Goal: Task Accomplishment & Management: Complete application form

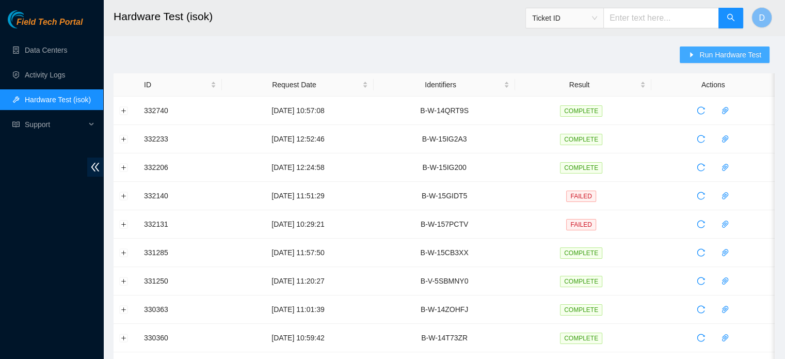
click at [704, 55] on span "Run Hardware Test" at bounding box center [731, 54] width 62 height 11
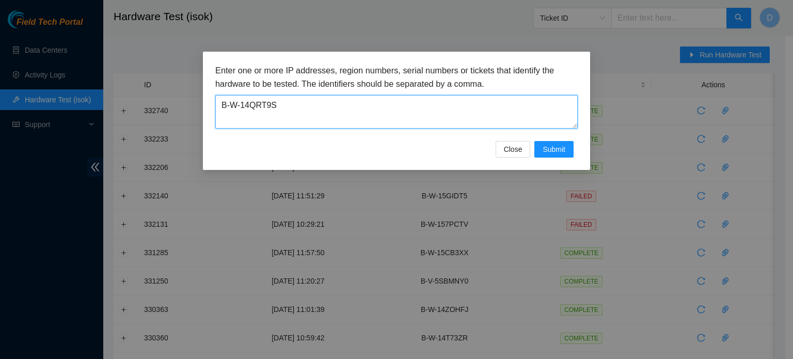
click at [297, 109] on textarea "B-W-14QRT9S" at bounding box center [396, 112] width 362 height 34
drag, startPoint x: 297, startPoint y: 109, endPoint x: 25, endPoint y: 100, distance: 272.7
click at [25, 100] on div "Enter one or more IP addresses, region numbers, serial numbers or tickets that …" at bounding box center [396, 179] width 793 height 359
paste textarea "5MEHW3"
type textarea "B-W-15MEHW3"
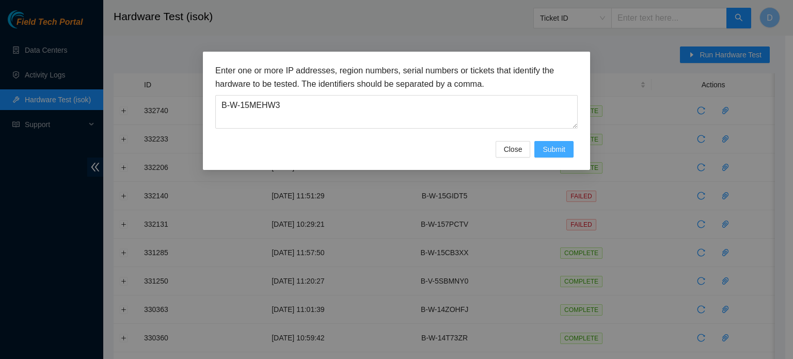
click at [554, 145] on span "Submit" at bounding box center [554, 149] width 23 height 11
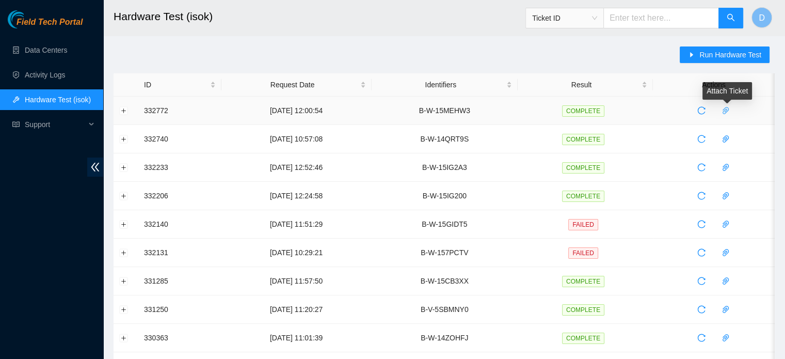
click at [727, 113] on icon "paper-clip" at bounding box center [726, 110] width 8 height 8
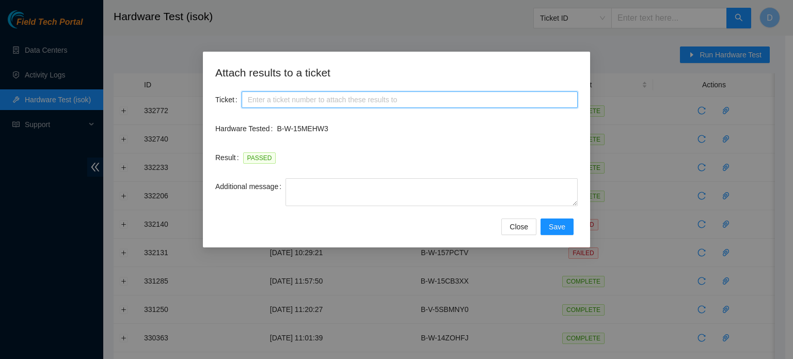
click at [324, 99] on input "Ticket" at bounding box center [410, 99] width 336 height 17
paste input "B-W-15MEHW3"
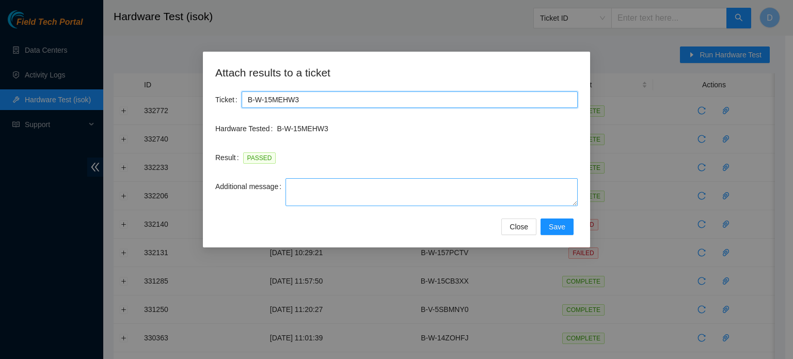
type input "B-W-15MEHW3"
click at [332, 192] on textarea "Additional message" at bounding box center [431, 192] width 292 height 28
paste textarea "-Safely powered down machine -Power on/rebooted machine -Rescued server with ve…"
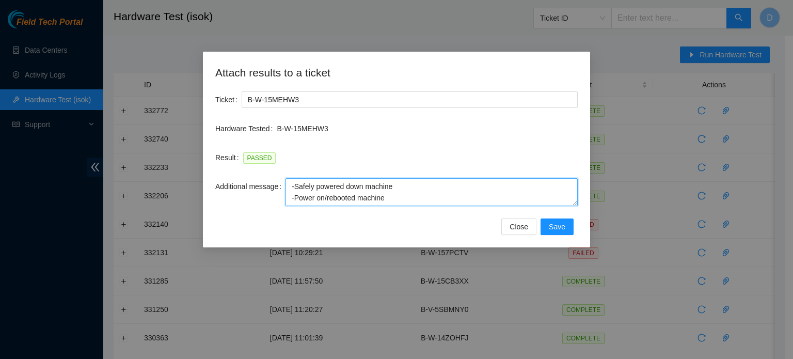
scroll to position [42, 0]
type textarea "-Safely powered down machine -Power on/rebooted machine -Rescued server with ve…"
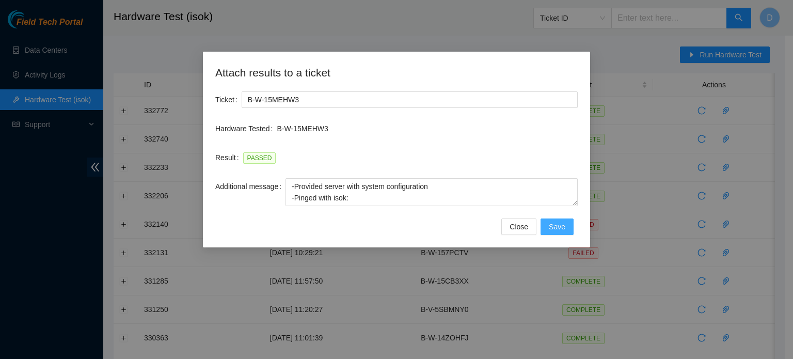
click at [552, 227] on span "Save" at bounding box center [557, 226] width 17 height 11
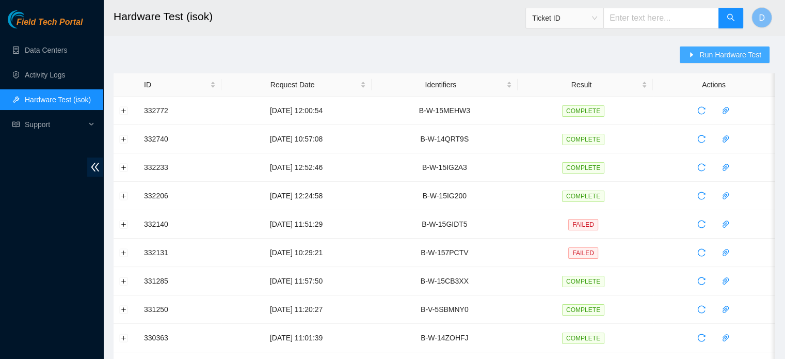
click at [719, 53] on span "Run Hardware Test" at bounding box center [731, 54] width 62 height 11
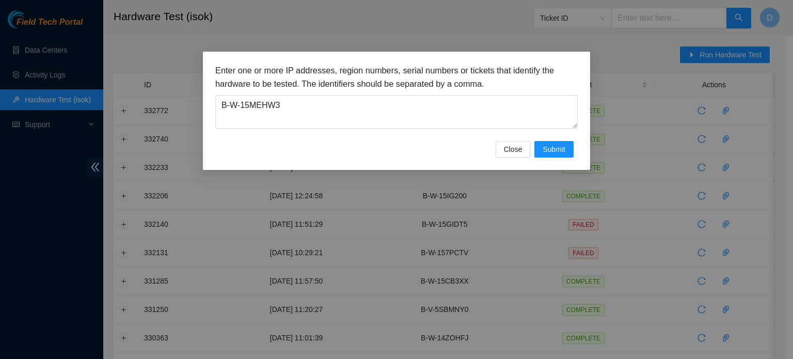
click at [313, 35] on div "Enter one or more IP addresses, region numbers, serial numbers or tickets that …" at bounding box center [396, 179] width 793 height 359
click at [277, 134] on div "Enter one or more IP addresses, region numbers, serial numbers or tickets that …" at bounding box center [396, 102] width 362 height 77
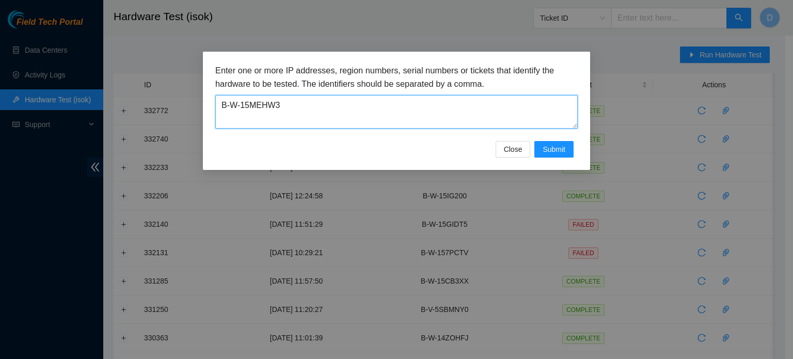
drag, startPoint x: 288, startPoint y: 111, endPoint x: 138, endPoint y: 113, distance: 149.7
click at [138, 113] on div "Enter one or more IP addresses, region numbers, serial numbers or tickets that …" at bounding box center [396, 179] width 793 height 359
paste textarea "KRECF"
type textarea "B-W-15KRECF"
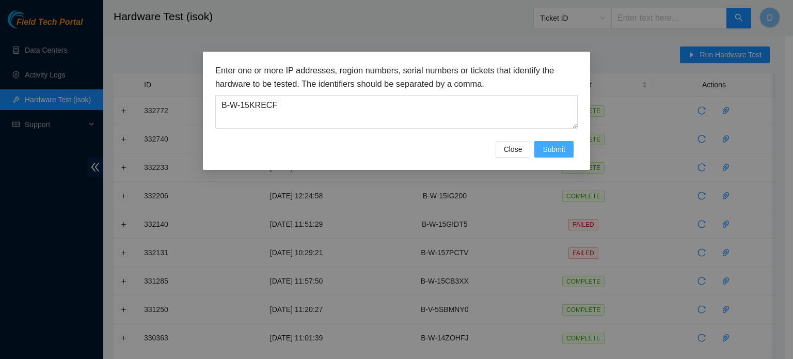
click at [550, 141] on button "Submit" at bounding box center [553, 149] width 39 height 17
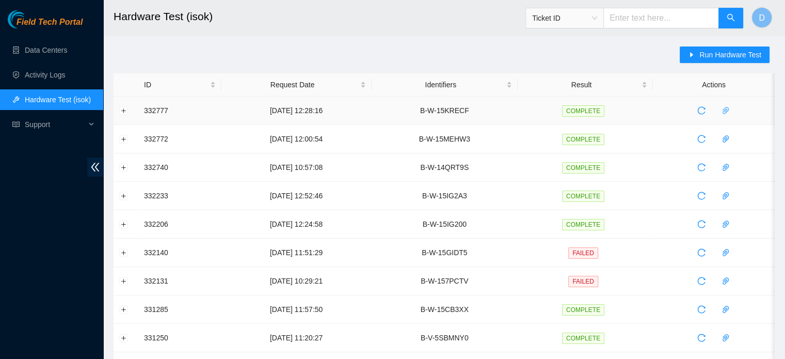
click at [727, 112] on icon "paper-clip" at bounding box center [726, 110] width 8 height 8
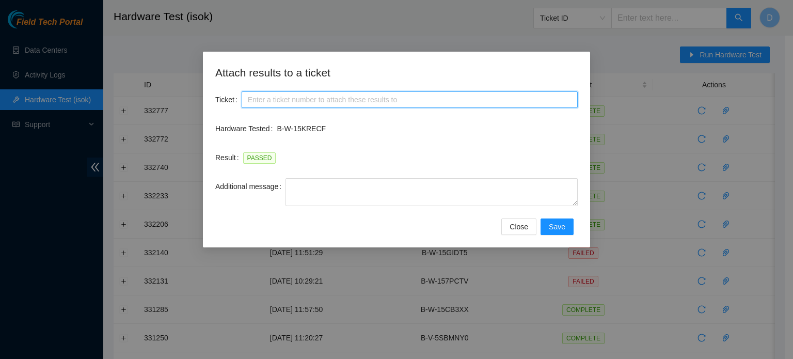
click at [456, 103] on input "Ticket" at bounding box center [410, 99] width 336 height 17
paste input "B-W-15KRECF"
type input "B-W-15KRECF"
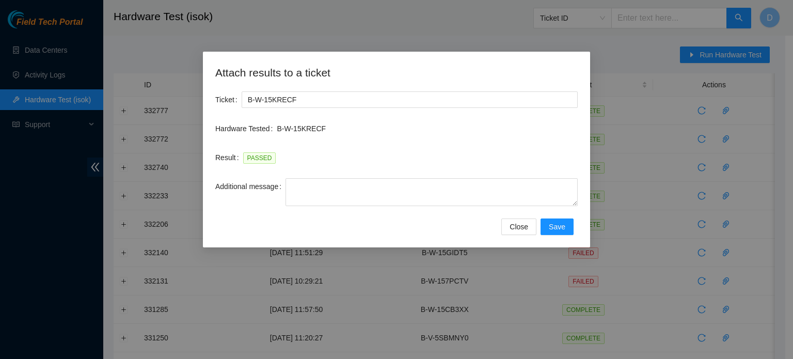
click at [281, 194] on label "Additional message" at bounding box center [250, 186] width 70 height 17
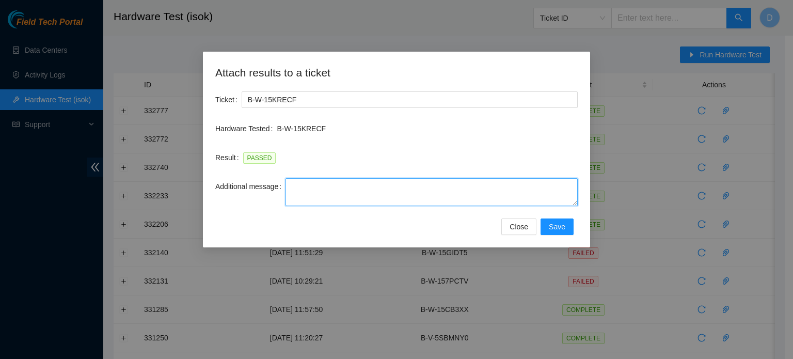
click at [285, 194] on textarea "Additional message" at bounding box center [431, 192] width 292 height 28
click at [295, 194] on textarea "Additional message" at bounding box center [431, 192] width 292 height 28
paste textarea "-Safely powered down machine -Power on/rebooted machine -Rescued server with ve…"
type textarea "-Safely powered down machine -Power on/rebooted machine -Rescued server with ve…"
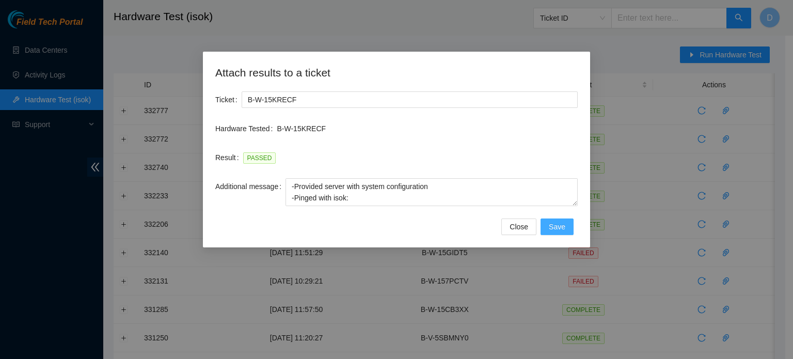
click at [553, 230] on span "Save" at bounding box center [557, 226] width 17 height 11
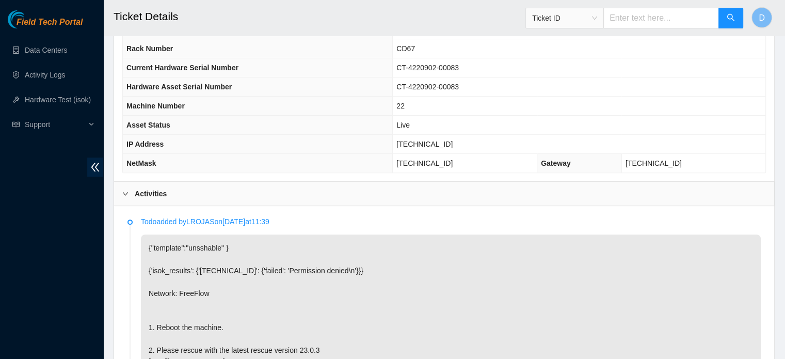
scroll to position [378, 0]
drag, startPoint x: 407, startPoint y: 140, endPoint x: 468, endPoint y: 147, distance: 61.2
click at [468, 147] on td "23.215.187.217" at bounding box center [579, 144] width 373 height 19
copy span "23.215.187.217"
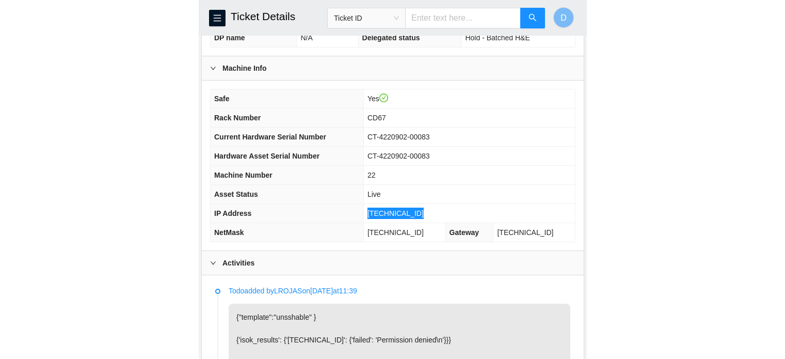
scroll to position [332, 0]
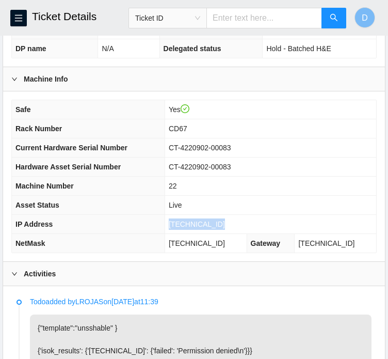
drag, startPoint x: 176, startPoint y: 252, endPoint x: 236, endPoint y: 245, distance: 61.3
click at [236, 245] on td "255.255.255.224" at bounding box center [206, 243] width 82 height 19
copy span "255.255.255.224"
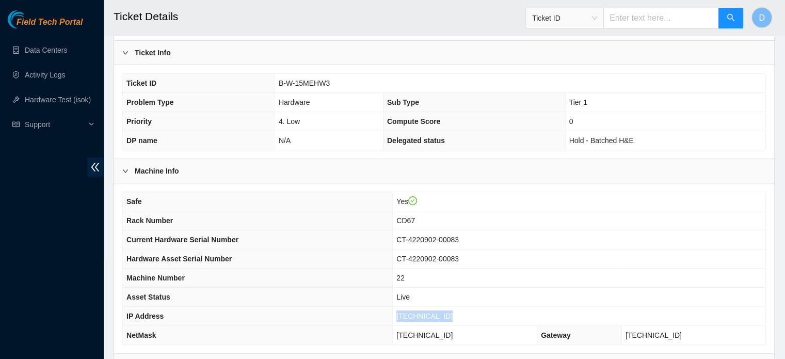
scroll to position [205, 0]
drag, startPoint x: 277, startPoint y: 83, endPoint x: 340, endPoint y: 87, distance: 63.2
click at [340, 87] on td "B-W-15MEHW3" at bounding box center [520, 84] width 491 height 19
copy span "B-W-15MEHW3"
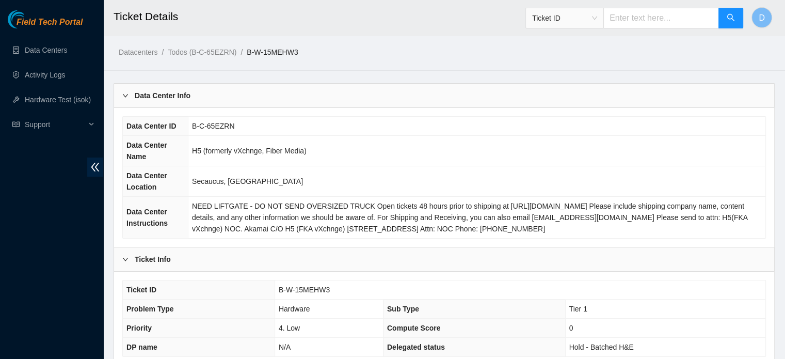
scroll to position [327, 0]
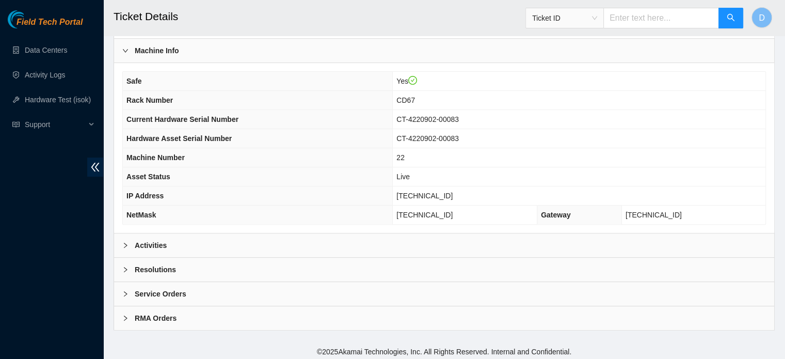
click at [196, 268] on div "Resolutions" at bounding box center [444, 270] width 660 height 24
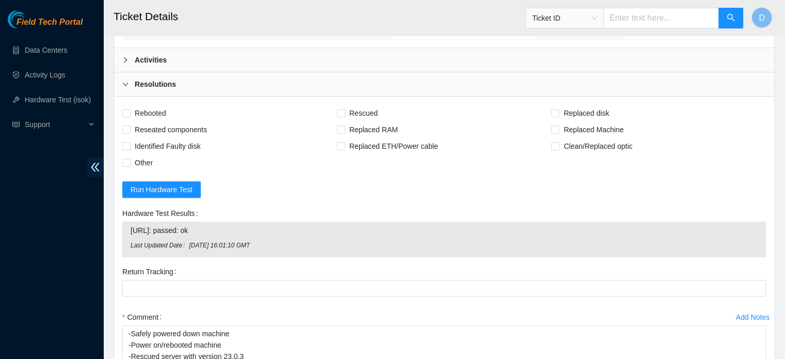
scroll to position [516, 0]
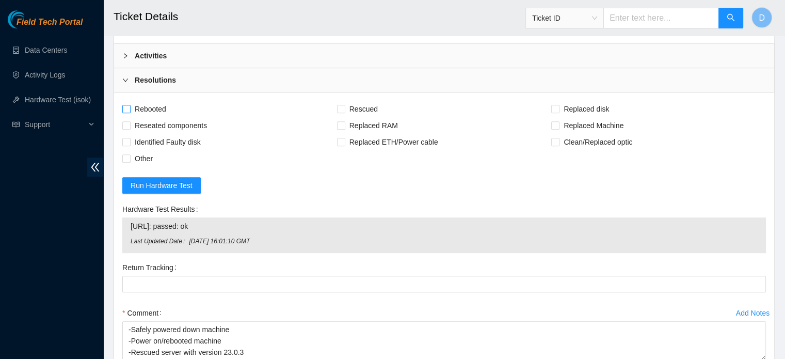
click at [146, 105] on span "Rebooted" at bounding box center [151, 109] width 40 height 17
click at [130, 105] on input "Rebooted" at bounding box center [125, 108] width 7 height 7
checkbox input "true"
click at [357, 108] on span "Rescued" at bounding box center [363, 109] width 37 height 17
click at [344, 108] on input "Rescued" at bounding box center [340, 108] width 7 height 7
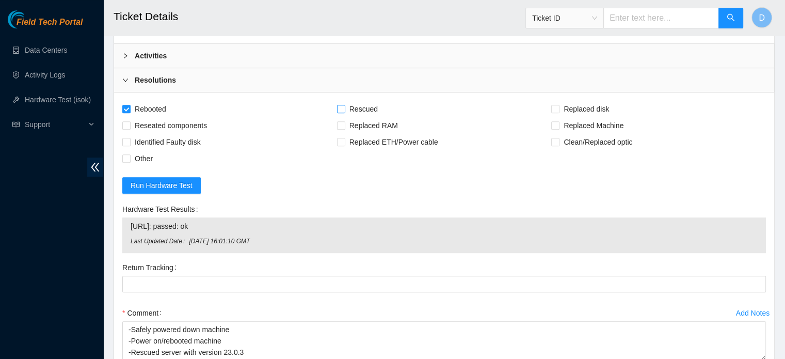
checkbox input "true"
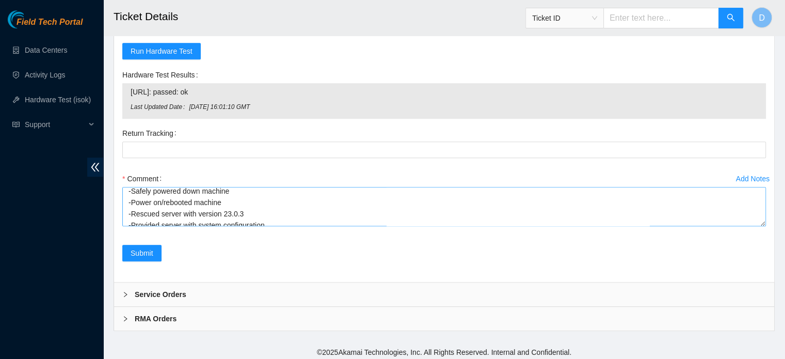
scroll to position [23, 0]
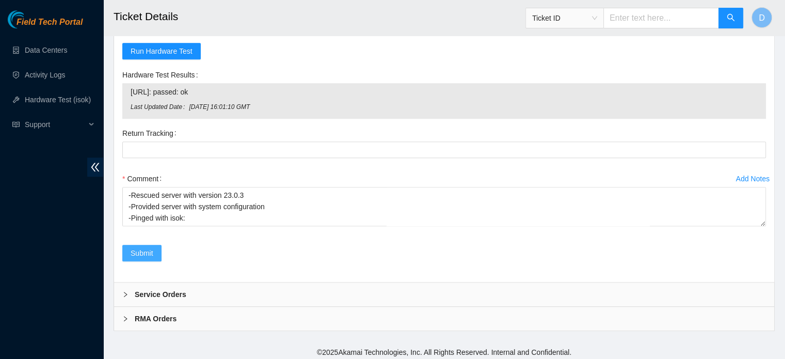
click at [146, 251] on span "Submit" at bounding box center [142, 252] width 23 height 11
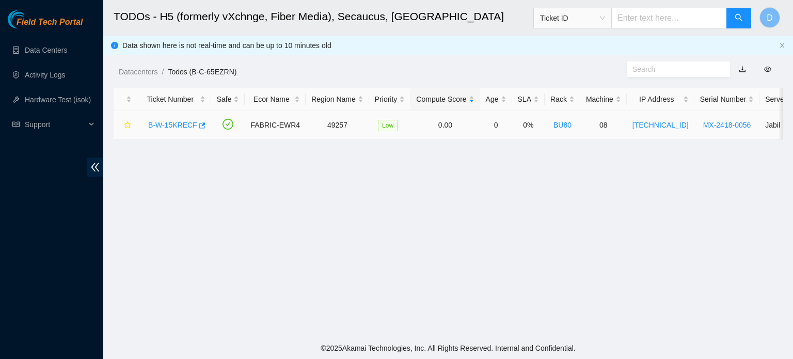
click at [200, 125] on td "B-W-15KRECF" at bounding box center [174, 125] width 74 height 28
click at [199, 125] on icon "button" at bounding box center [202, 125] width 6 height 6
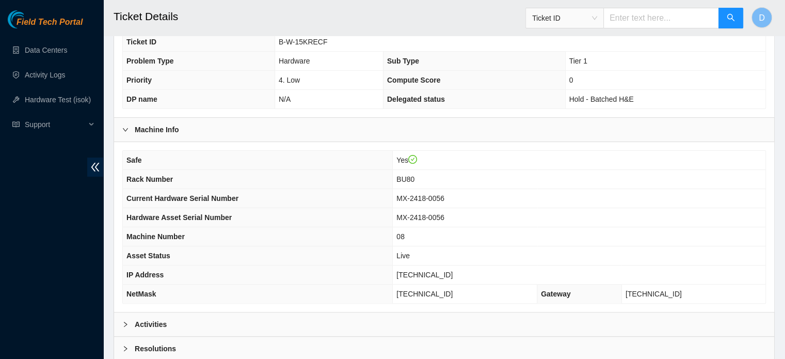
scroll to position [312, 0]
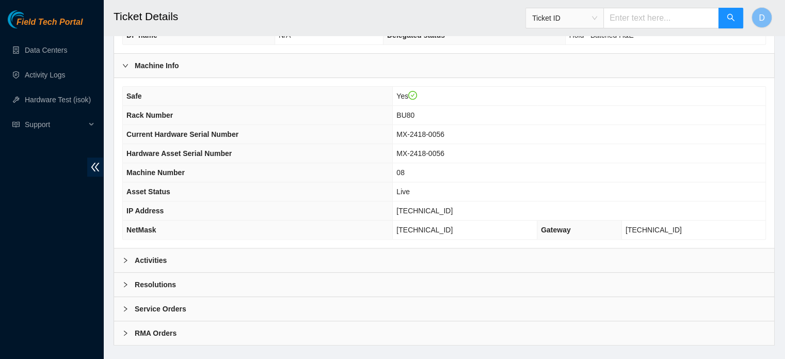
click at [599, 96] on td "Yes" at bounding box center [579, 96] width 373 height 19
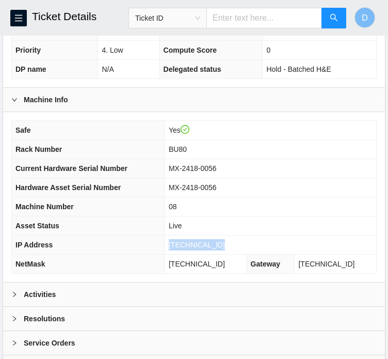
drag, startPoint x: 176, startPoint y: 251, endPoint x: 240, endPoint y: 256, distance: 64.2
click at [240, 255] on td "23.211.104.235" at bounding box center [271, 244] width 212 height 19
copy span "23.211.104.235"
drag, startPoint x: 176, startPoint y: 272, endPoint x: 246, endPoint y: 268, distance: 70.3
click at [246, 268] on td "[TECHNICAL_ID]" at bounding box center [206, 264] width 82 height 19
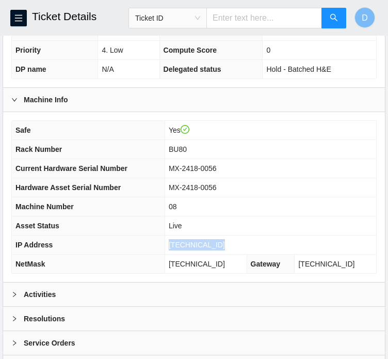
copy span "[TECHNICAL_ID]"
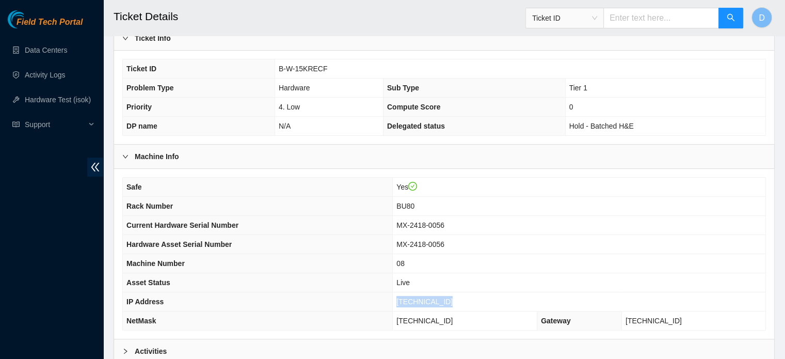
scroll to position [221, 0]
drag, startPoint x: 279, startPoint y: 67, endPoint x: 325, endPoint y: 71, distance: 46.1
click at [325, 71] on td "B-W-15KRECF" at bounding box center [520, 68] width 491 height 19
copy span "B-W-15KRECF"
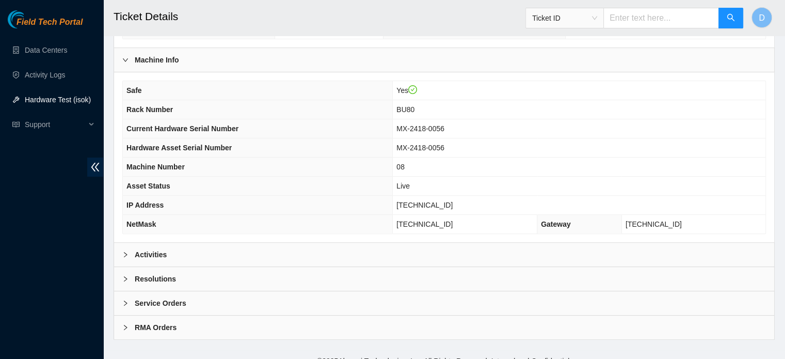
scroll to position [327, 0]
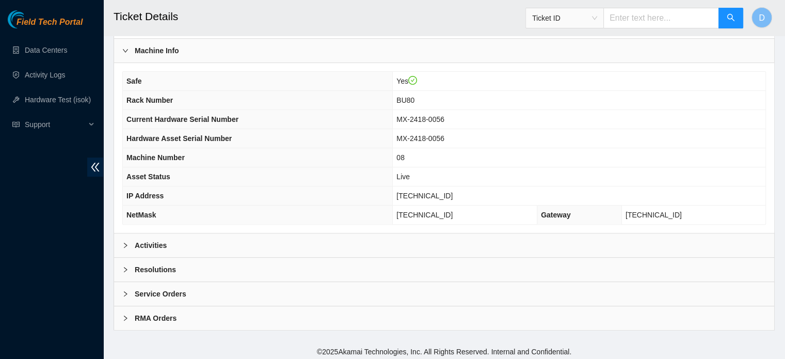
click at [211, 258] on div "Resolutions" at bounding box center [444, 270] width 660 height 24
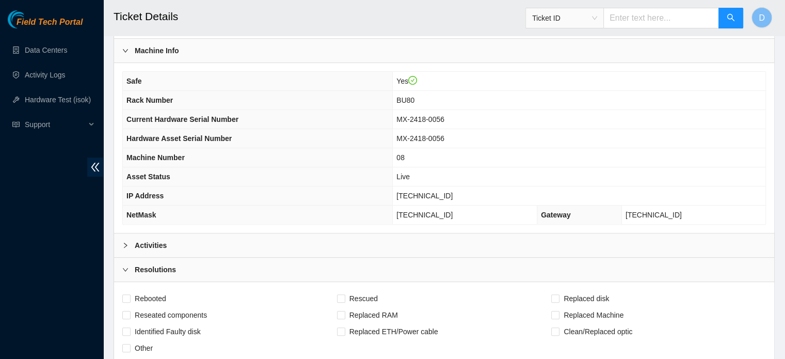
scroll to position [491, 0]
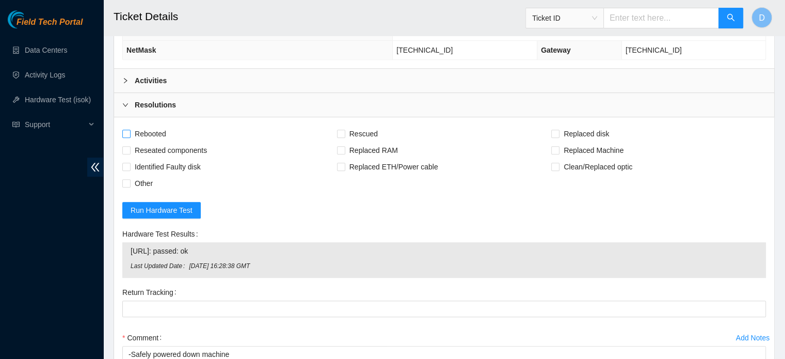
click at [143, 131] on span "Rebooted" at bounding box center [151, 133] width 40 height 17
click at [130, 131] on input "Rebooted" at bounding box center [125, 133] width 7 height 7
checkbox input "true"
click at [345, 130] on span at bounding box center [341, 134] width 8 height 8
click at [344, 130] on input "Rescued" at bounding box center [340, 133] width 7 height 7
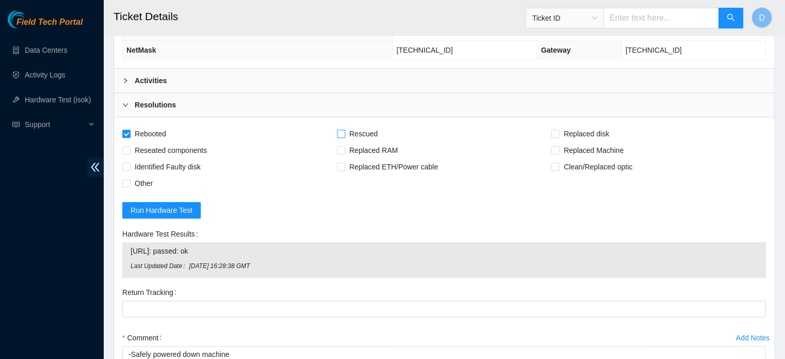
checkbox input "true"
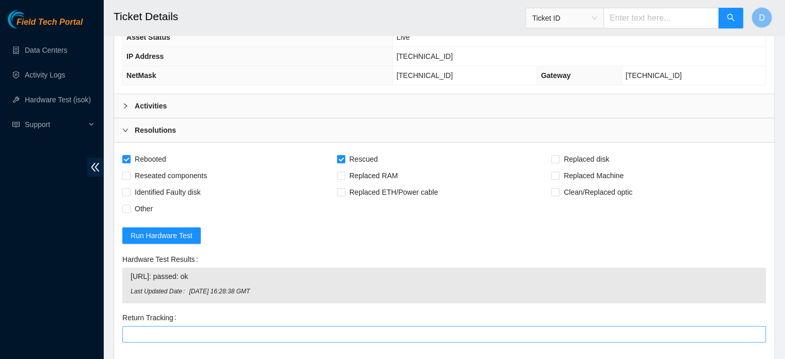
scroll to position [419, 0]
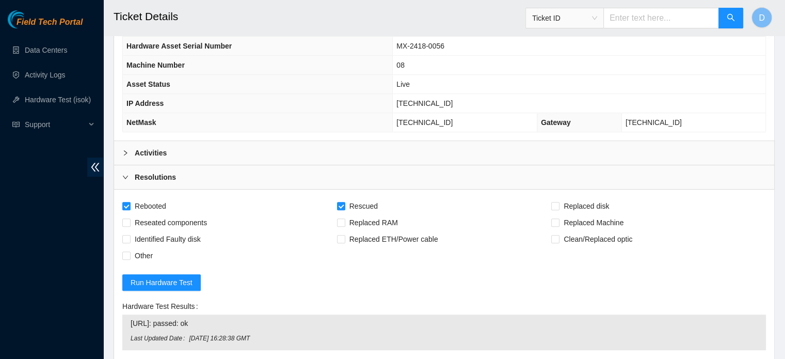
click at [201, 146] on div "Activities" at bounding box center [444, 153] width 660 height 24
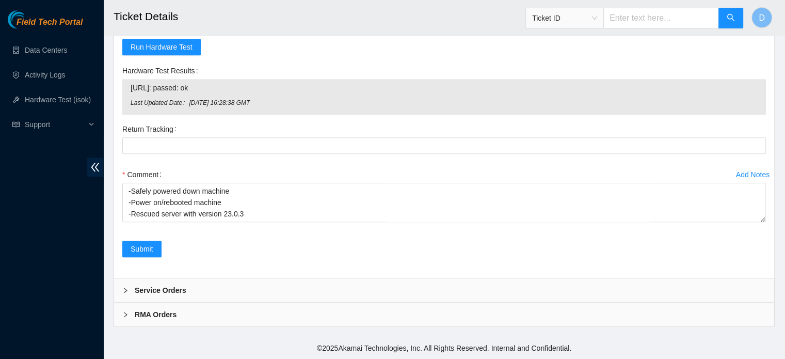
scroll to position [1122, 0]
click at [129, 249] on button "Submit" at bounding box center [141, 249] width 39 height 17
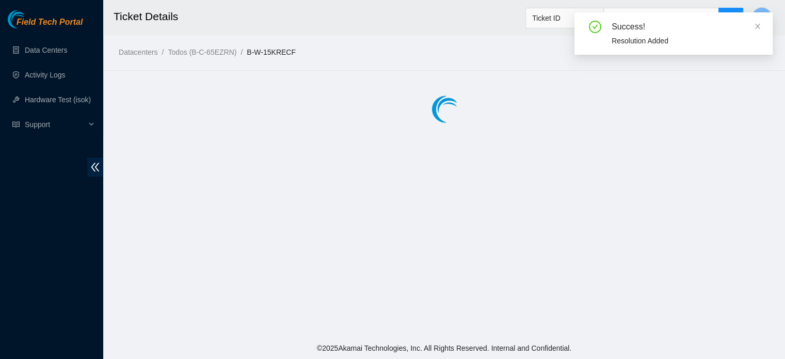
scroll to position [0, 0]
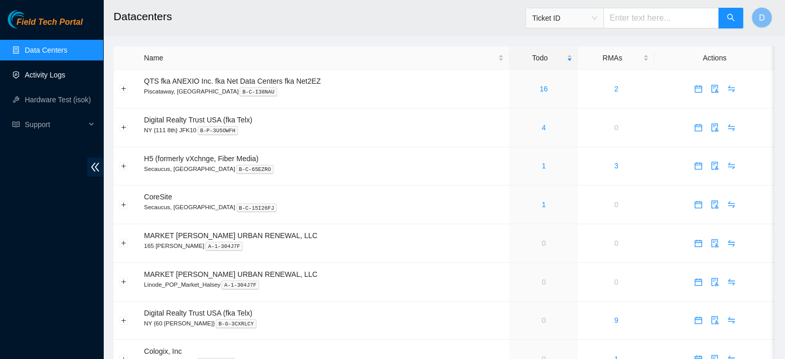
click at [52, 79] on link "Activity Logs" at bounding box center [45, 75] width 41 height 8
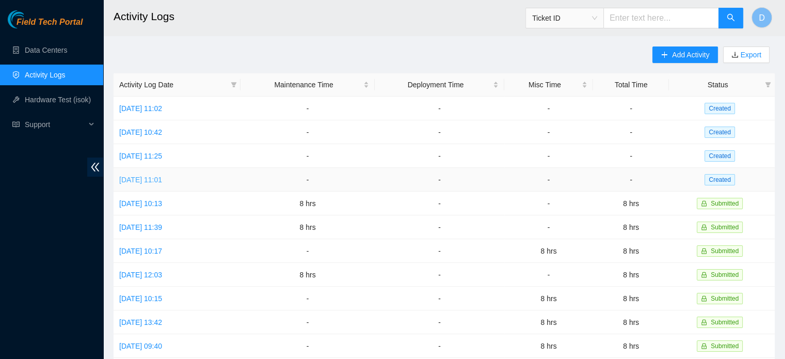
click at [161, 183] on link "[DATE] 11:01" at bounding box center [140, 180] width 43 height 8
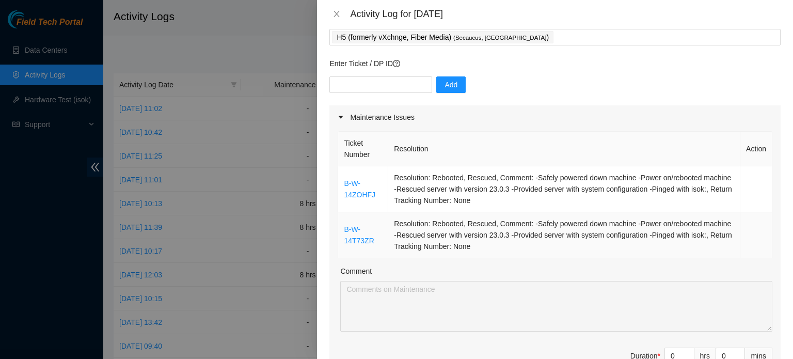
scroll to position [103, 0]
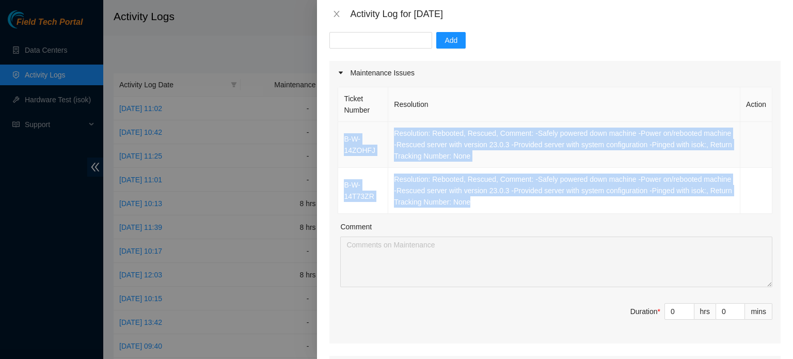
drag, startPoint x: 514, startPoint y: 202, endPoint x: 345, endPoint y: 138, distance: 181.2
click at [344, 138] on tbody "B-W-14ZOHFJ Resolution: Rebooted, Rescued, Comment: -Safely powered down machin…" at bounding box center [555, 168] width 434 height 92
copy tbody "B-W-14ZOHFJ Resolution: Rebooted, Rescued, Comment: -Safely powered down machin…"
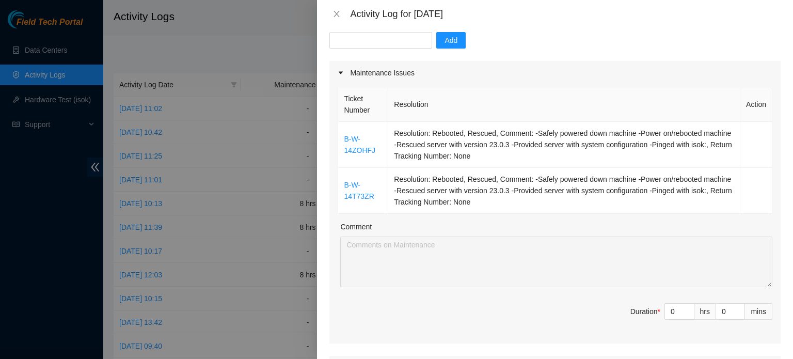
drag, startPoint x: 671, startPoint y: 308, endPoint x: 610, endPoint y: 306, distance: 61.5
click at [615, 307] on span "Duration * 0 hrs 0 mins" at bounding box center [555, 317] width 435 height 29
type input "8"
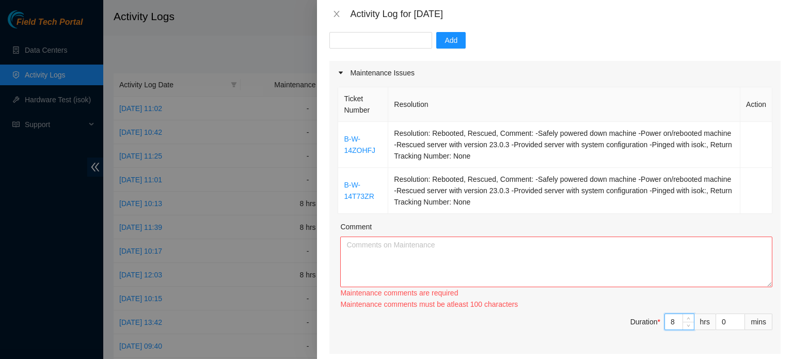
type input "8"
click at [525, 264] on textarea "Comment" at bounding box center [556, 261] width 432 height 51
paste textarea "B-W-14ZOHFJ Resolution: Rebooted, Rescued, Comment: -Safely powered down machin…"
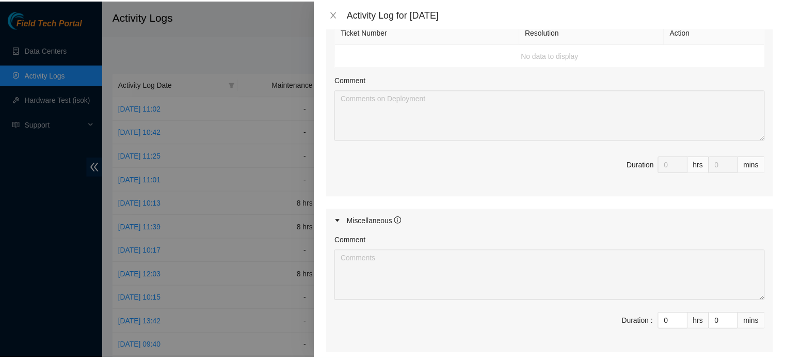
scroll to position [569, 0]
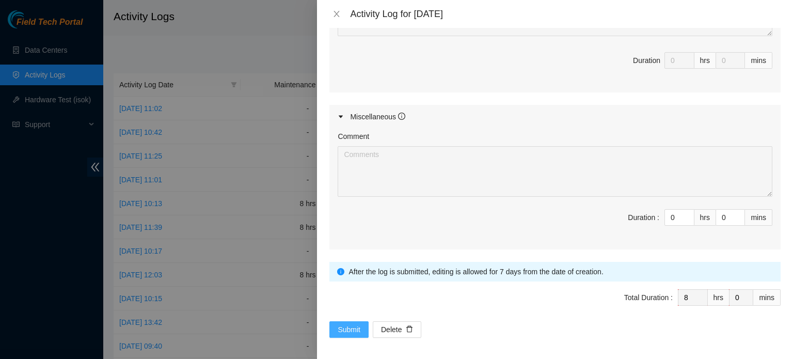
type textarea "B-W-14ZOHFJ Resolution: Rebooted, Rescued, Comment: -Safely powered down machin…"
click at [338, 324] on span "Submit" at bounding box center [349, 329] width 23 height 11
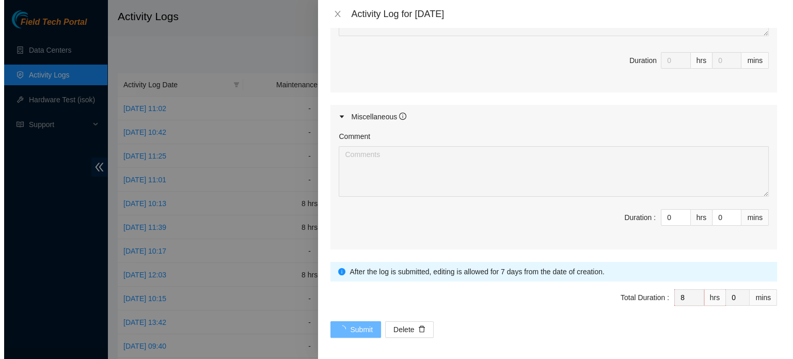
scroll to position [0, 0]
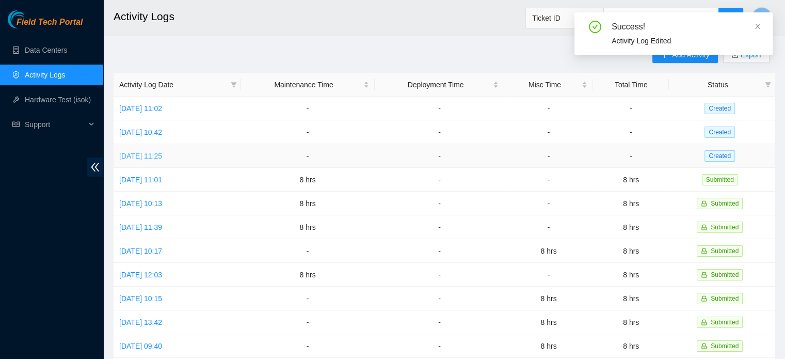
click at [162, 158] on link "[DATE] 11:25" at bounding box center [140, 156] width 43 height 8
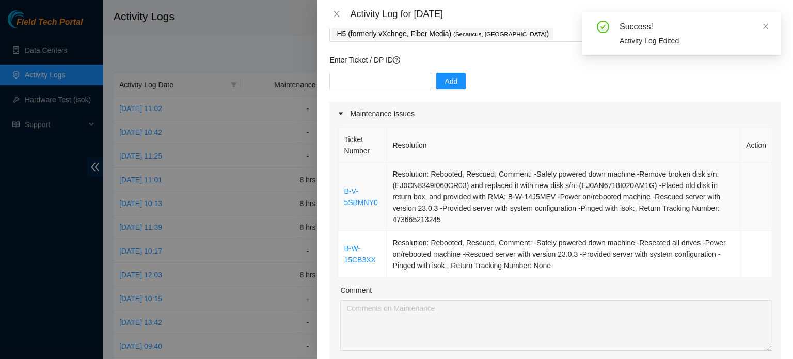
scroll to position [103, 0]
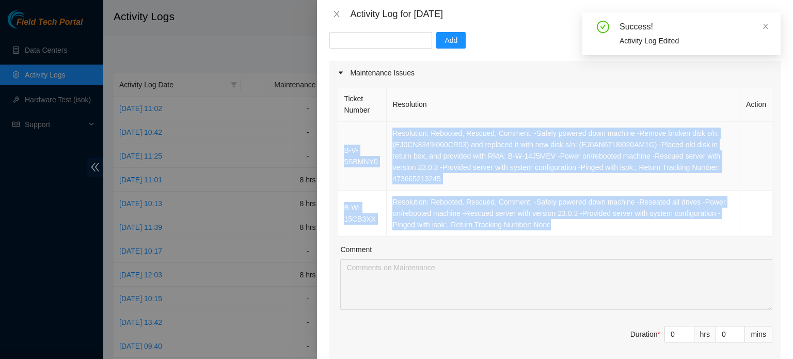
drag, startPoint x: 516, startPoint y: 221, endPoint x: 341, endPoint y: 149, distance: 189.4
click at [341, 149] on tbody "B-V-5SBMNY0 Resolution: Rebooted, Rescued, Comment: -Safely powered down machin…" at bounding box center [555, 179] width 434 height 115
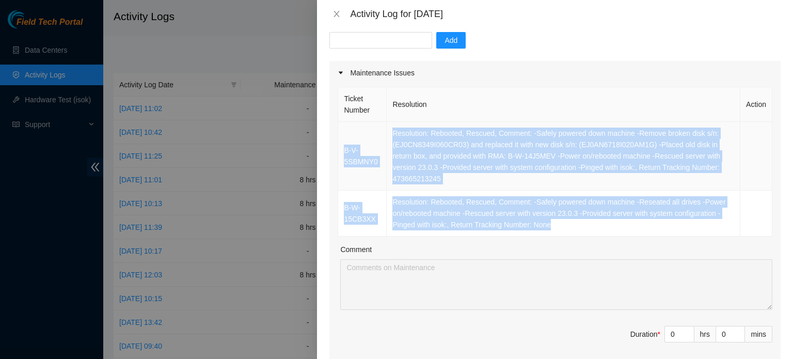
copy tbody "B-V-5SBMNY0 Resolution: Rebooted, Rescued, Comment: -Safely powered down machin…"
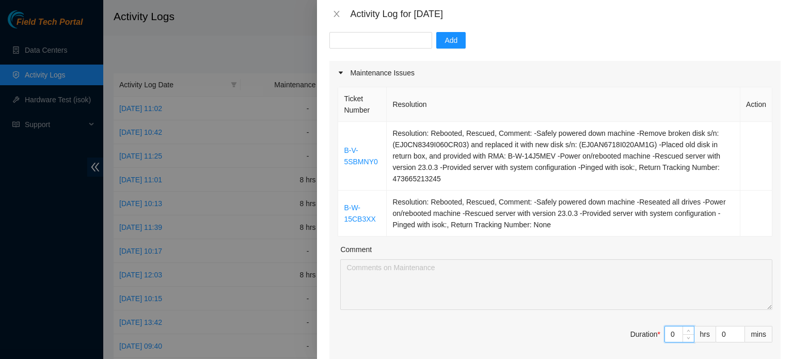
drag, startPoint x: 673, startPoint y: 328, endPoint x: 608, endPoint y: 324, distance: 64.6
click at [611, 326] on span "Duration * 0 hrs 0 mins" at bounding box center [555, 340] width 435 height 29
type input "8"
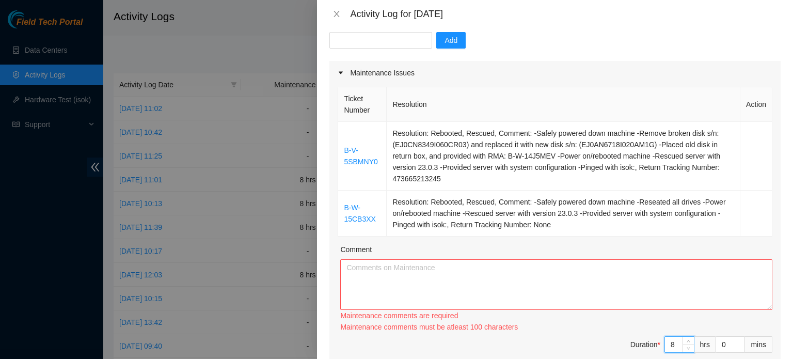
type input "8"
click at [604, 291] on textarea "Comment" at bounding box center [556, 284] width 432 height 51
paste textarea "B-V-5SBMNY0 Resolution: Rebooted, Rescued, Comment: -Safely powered down machin…"
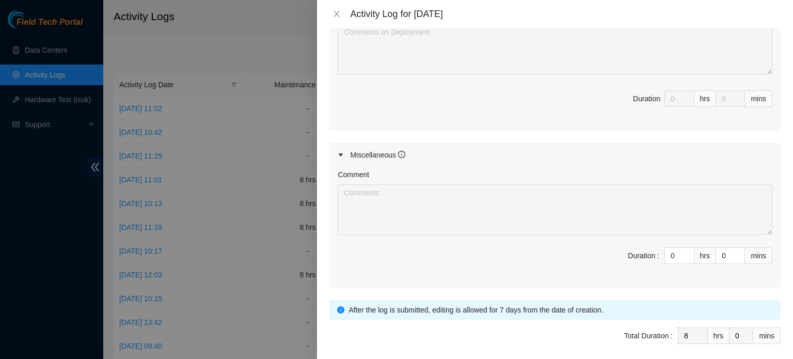
scroll to position [592, 0]
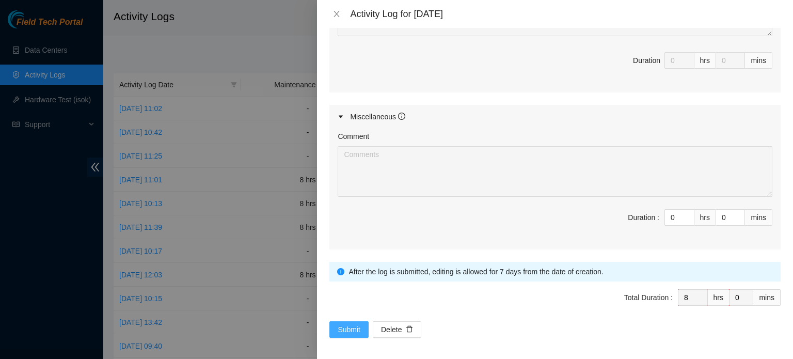
type textarea "B-V-5SBMNY0 Resolution: Rebooted, Rescued, Comment: -Safely powered down machin…"
click at [343, 324] on span "Submit" at bounding box center [349, 329] width 23 height 11
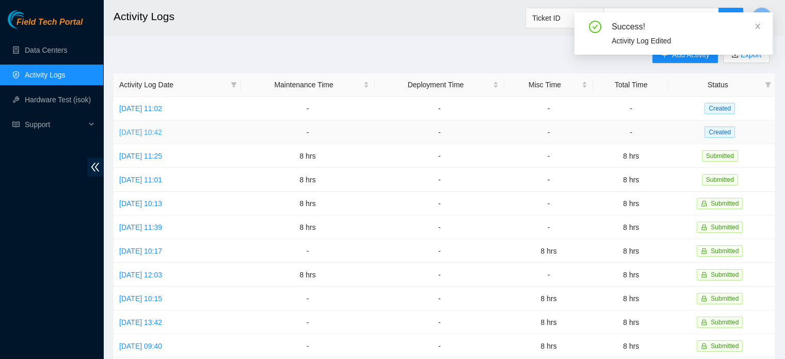
click at [162, 134] on link "[DATE] 10:42" at bounding box center [140, 132] width 43 height 8
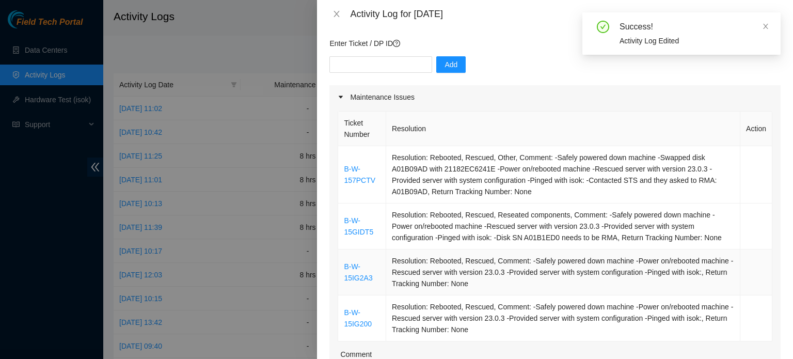
scroll to position [155, 0]
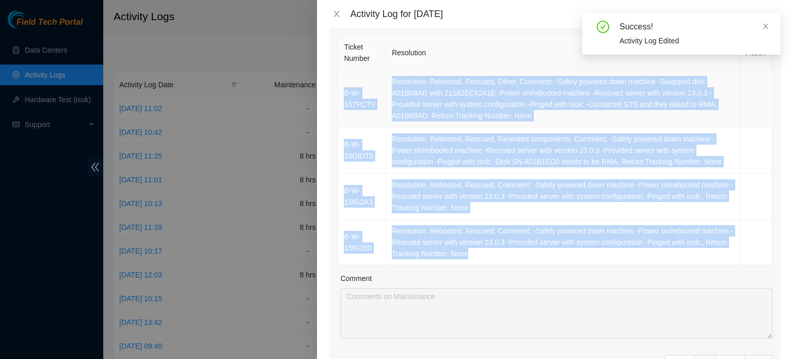
drag, startPoint x: 469, startPoint y: 253, endPoint x: 345, endPoint y: 84, distance: 210.2
click at [345, 84] on tbody "B-W-157PCTV Resolution: Rebooted, Rescued, Other, Comment: -Safely powered down…" at bounding box center [555, 167] width 434 height 195
copy tbody "B-W-157PCTV Resolution: Rebooted, Rescued, Other, Comment: -Safely powered down…"
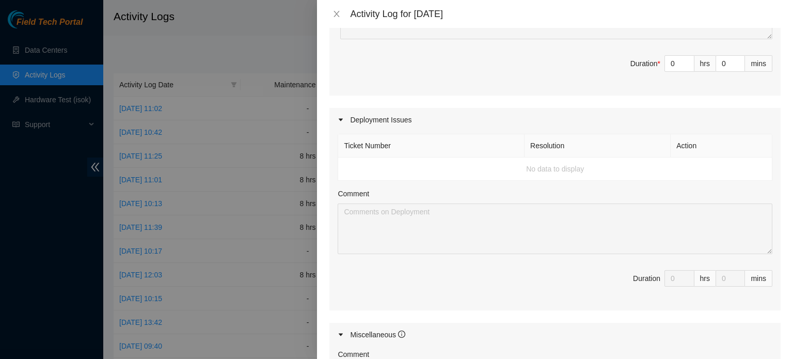
scroll to position [310, 0]
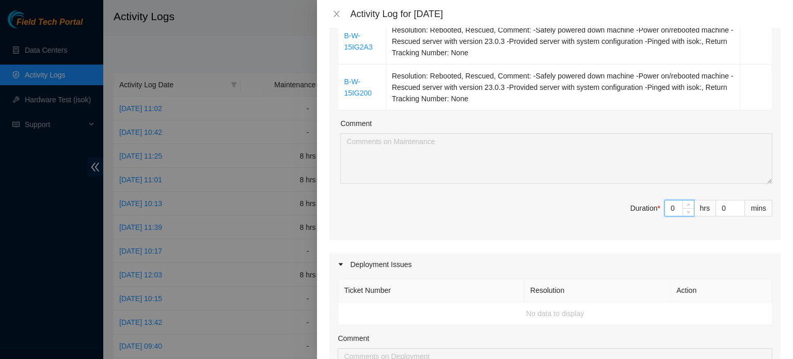
drag, startPoint x: 663, startPoint y: 203, endPoint x: 610, endPoint y: 200, distance: 53.2
click at [615, 201] on span "Duration * 0 hrs 0 mins" at bounding box center [555, 214] width 435 height 29
click at [669, 205] on input "0" at bounding box center [679, 207] width 29 height 15
drag, startPoint x: 668, startPoint y: 206, endPoint x: 597, endPoint y: 205, distance: 70.2
click at [601, 206] on span "Duration * 0 hrs 0 mins" at bounding box center [555, 214] width 435 height 29
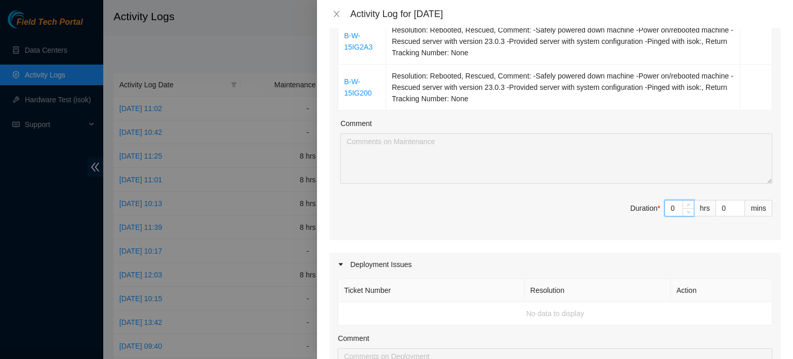
type input "8"
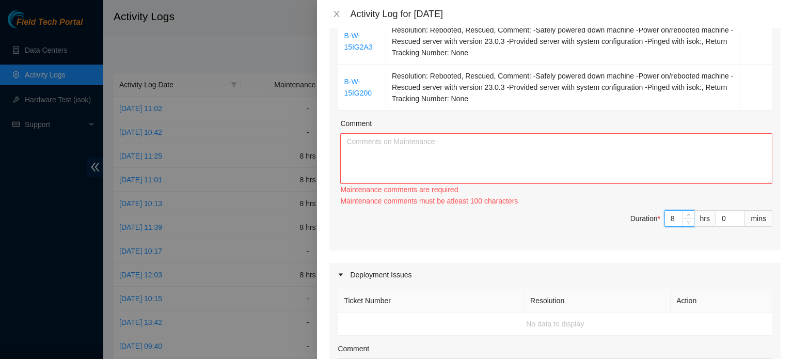
type input "8"
click at [550, 163] on textarea "Comment" at bounding box center [556, 158] width 432 height 51
paste textarea "B-W-157PCTV Resolution: Rebooted, Rescued, Other, Comment: -Safely powered down…"
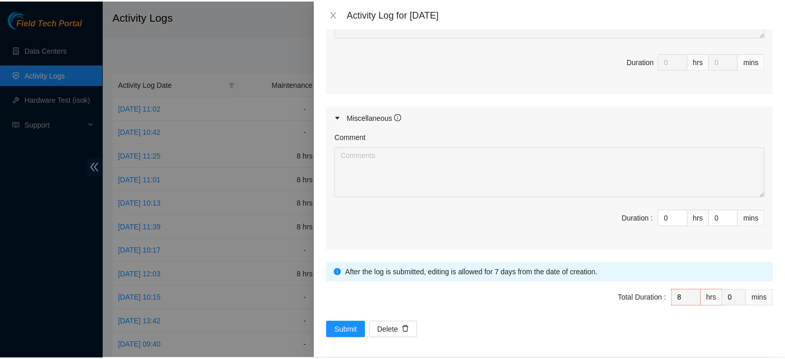
scroll to position [672, 0]
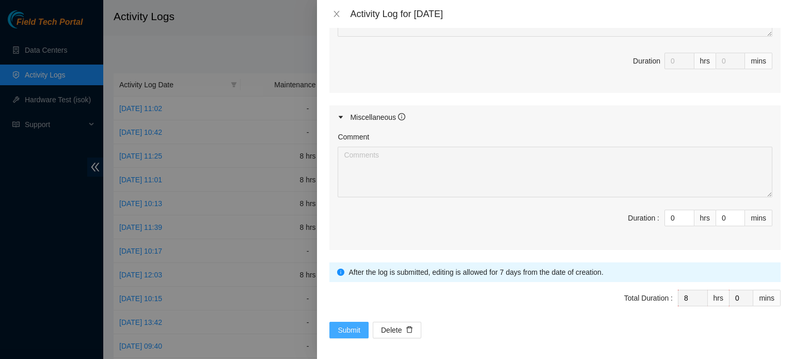
type textarea "B-W-157PCTV Resolution: Rebooted, Rescued, Other, Comment: -Safely powered down…"
click at [348, 324] on span "Submit" at bounding box center [349, 329] width 23 height 11
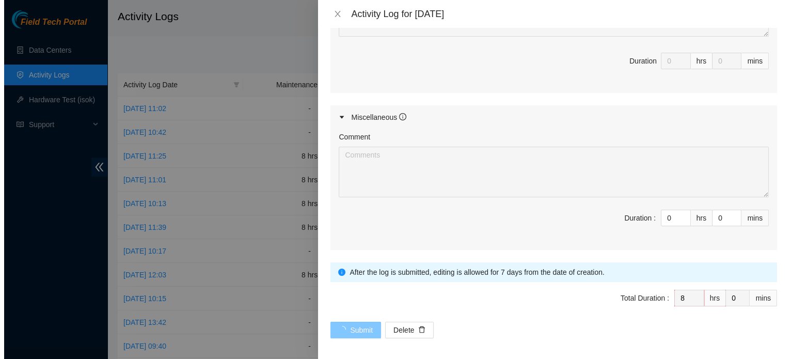
scroll to position [0, 0]
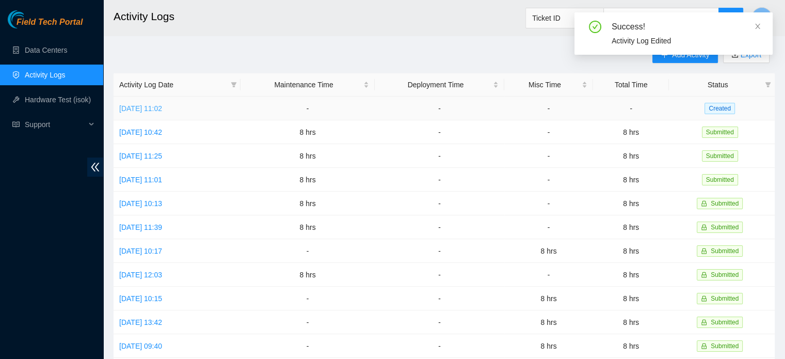
click at [162, 104] on link "[DATE] 11:02" at bounding box center [140, 108] width 43 height 8
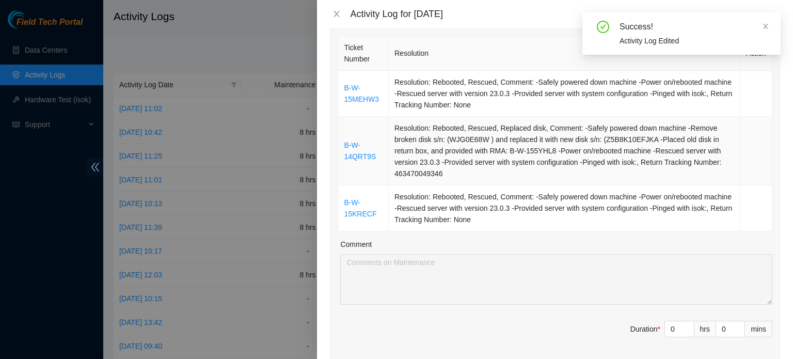
scroll to position [155, 0]
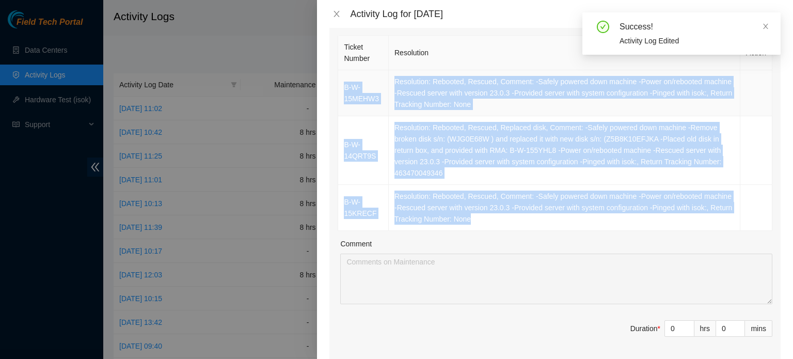
drag, startPoint x: 512, startPoint y: 223, endPoint x: 345, endPoint y: 88, distance: 215.1
click at [345, 88] on tbody "B-W-15MEHW3 Resolution: Rebooted, Rescued, Comment: -Safely powered down machin…" at bounding box center [555, 150] width 434 height 161
copy tbody "B-W-15MEHW3 Resolution: Rebooted, Rescued, Comment: -Safely powered down machin…"
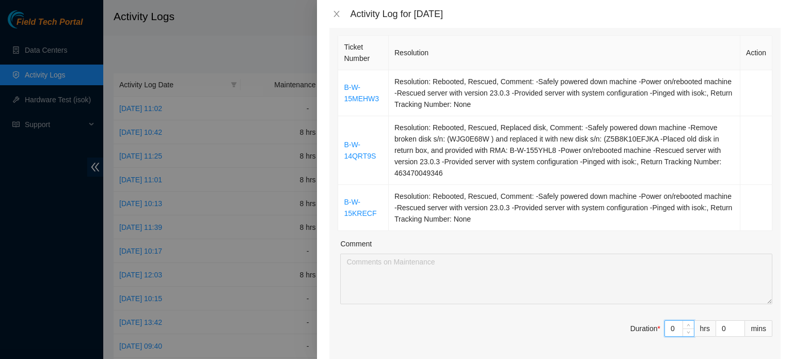
drag, startPoint x: 663, startPoint y: 320, endPoint x: 615, endPoint y: 321, distance: 47.5
click at [617, 322] on span "Duration * 0 hrs 0 mins" at bounding box center [555, 334] width 435 height 29
type input "8"
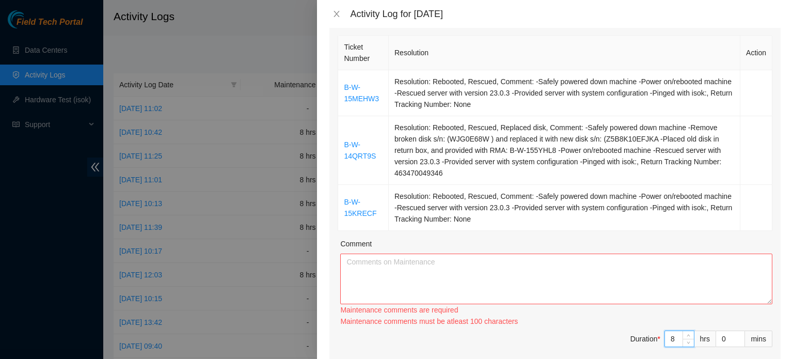
type input "8"
click at [554, 286] on textarea "Comment" at bounding box center [556, 278] width 432 height 51
paste textarea "B-W-15MEHW3 Resolution: Rebooted, Rescued, Comment: -Safely powered down machin…"
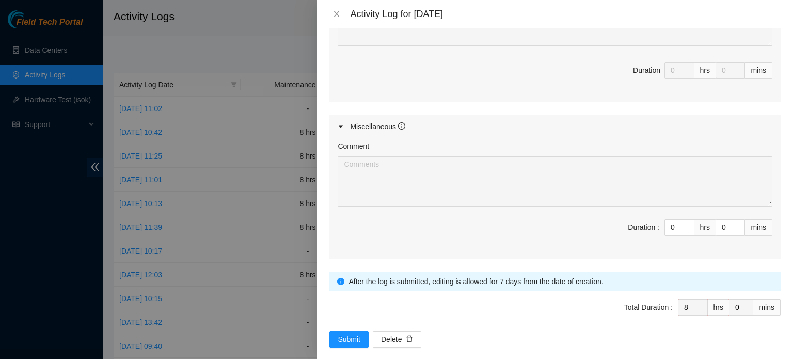
scroll to position [638, 0]
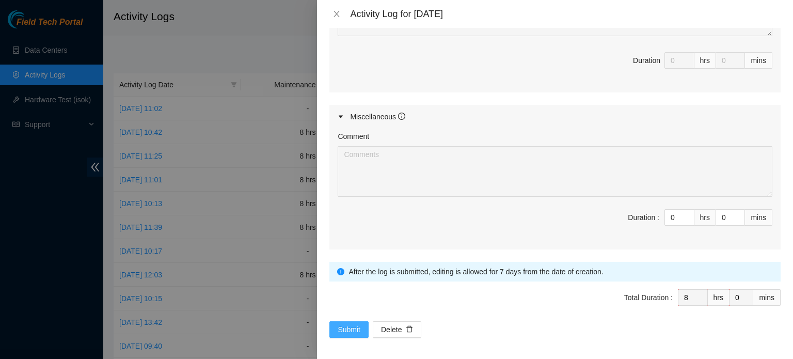
type textarea "B-W-15MEHW3 Resolution: Rebooted, Rescued, Comment: -Safely powered down machin…"
click at [351, 324] on span "Submit" at bounding box center [349, 329] width 23 height 11
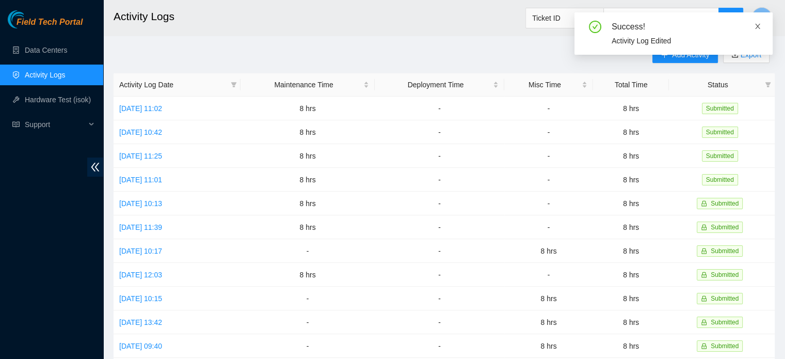
click at [758, 25] on icon "close" at bounding box center [757, 26] width 7 height 7
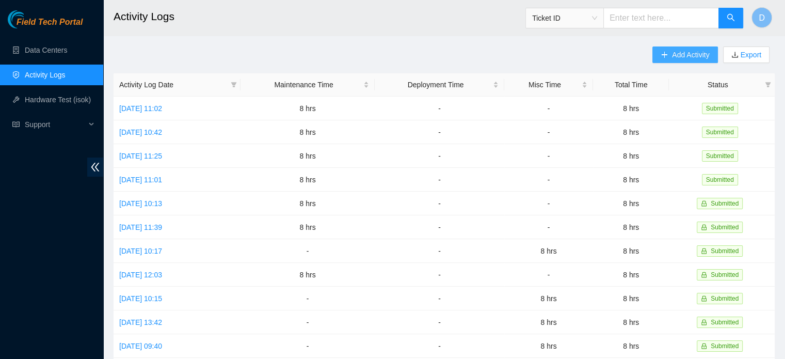
click at [668, 52] on button "Add Activity" at bounding box center [685, 54] width 65 height 17
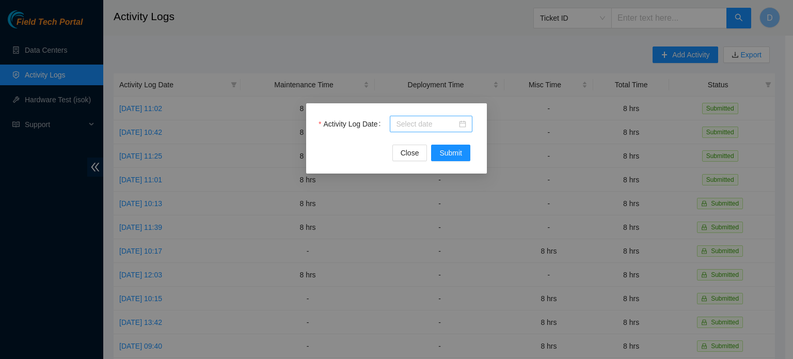
click at [465, 121] on div at bounding box center [431, 123] width 70 height 11
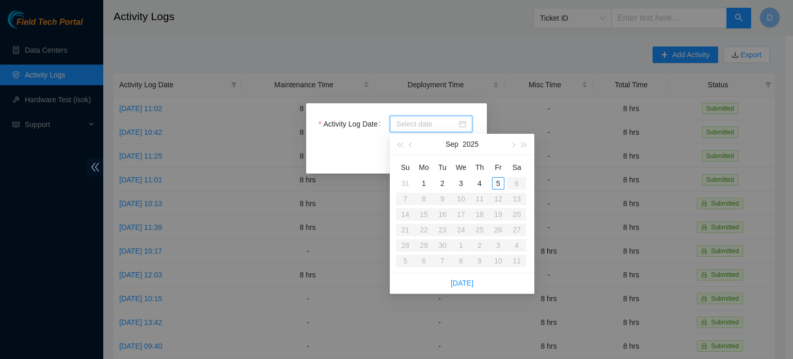
type input "[DATE]"
click at [423, 179] on div "1" at bounding box center [424, 183] width 12 height 12
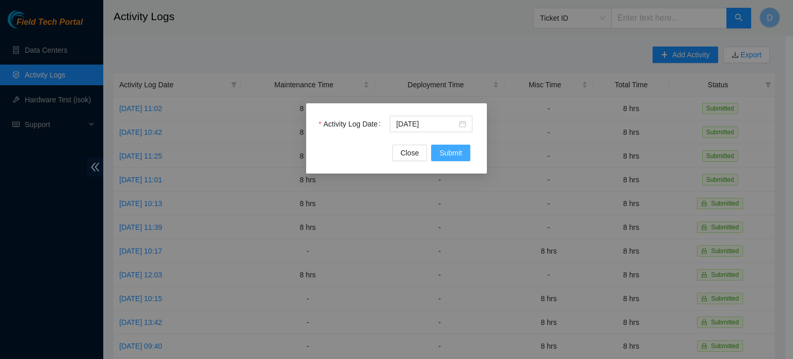
click at [452, 150] on span "Submit" at bounding box center [450, 152] width 23 height 11
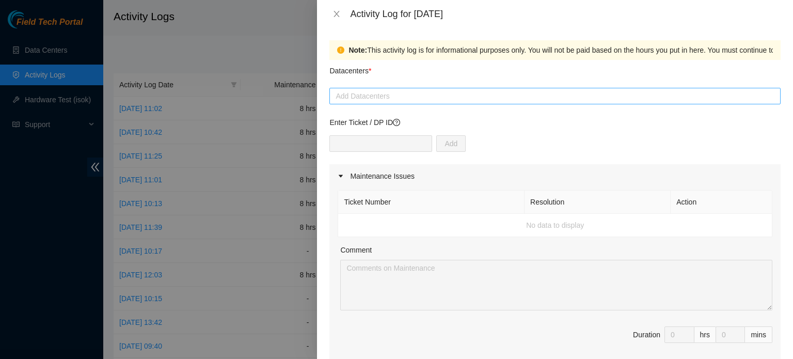
click at [424, 93] on div at bounding box center [555, 96] width 446 height 12
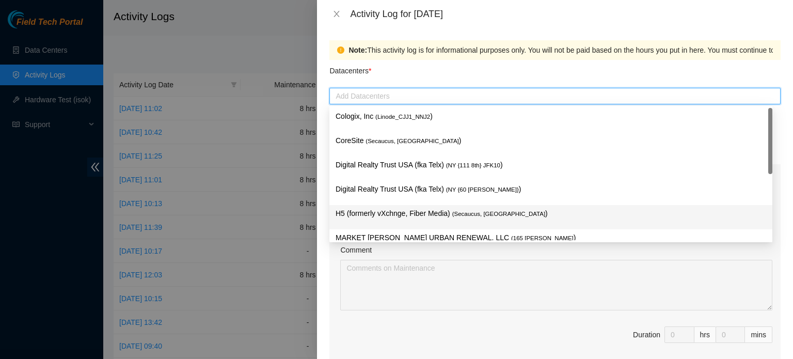
click at [429, 214] on p "H5 (formerly vXchnge, Fiber Media) ( Secaucus, [GEOGRAPHIC_DATA] )" at bounding box center [551, 214] width 431 height 12
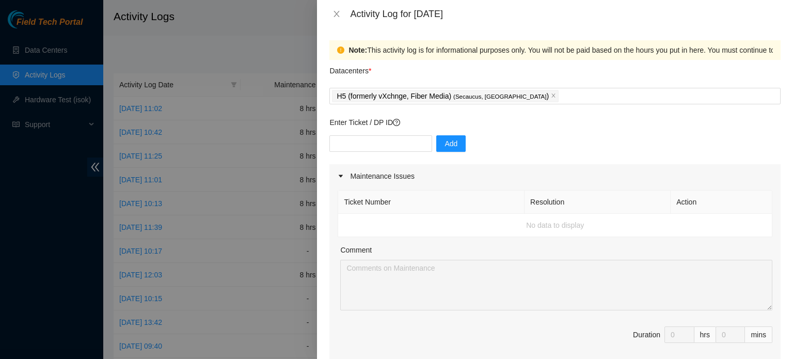
click at [543, 24] on div "Activity Log for [DATE]" at bounding box center [555, 14] width 476 height 28
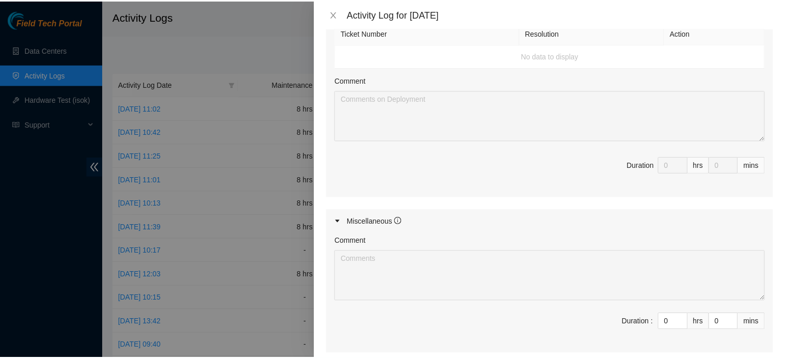
scroll to position [489, 0]
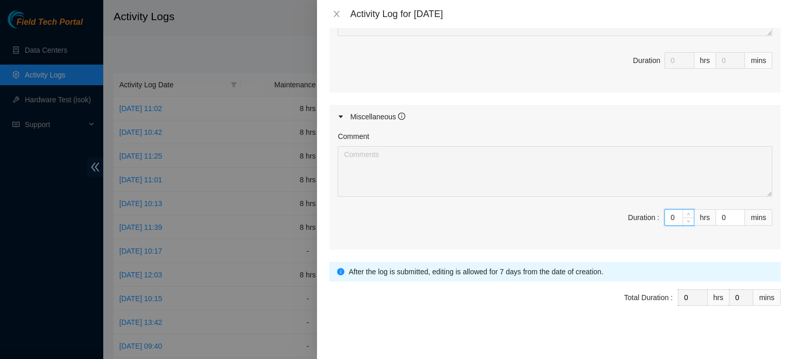
drag, startPoint x: 668, startPoint y: 215, endPoint x: 595, endPoint y: 216, distance: 73.3
click at [599, 216] on span "Duration : 0 hrs 0 mins" at bounding box center [555, 223] width 435 height 29
type input "8"
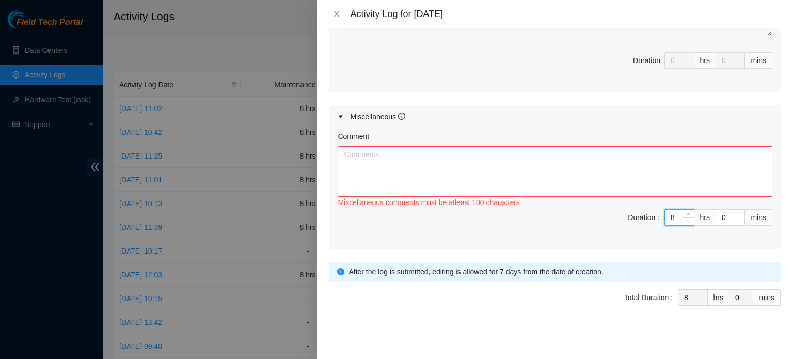
type input "8"
click at [491, 165] on textarea "Comment" at bounding box center [555, 171] width 435 height 51
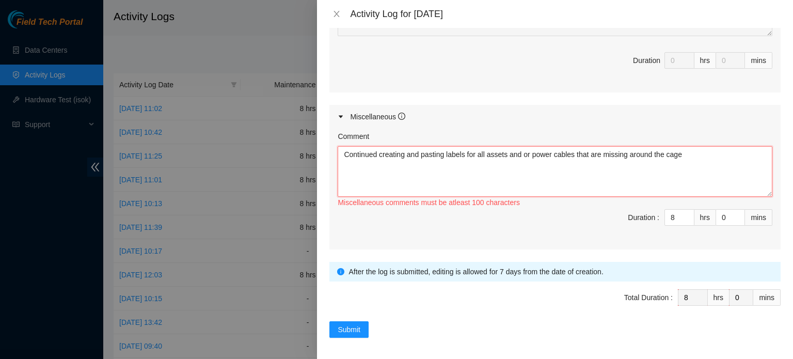
click at [702, 170] on textarea "Continued creating and pasting labels for all assets and or power cables that a…" at bounding box center [555, 171] width 435 height 51
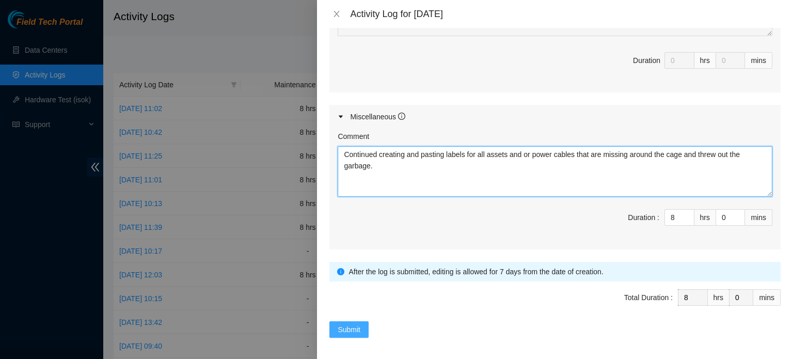
type textarea "Continued creating and pasting labels for all assets and or power cables that a…"
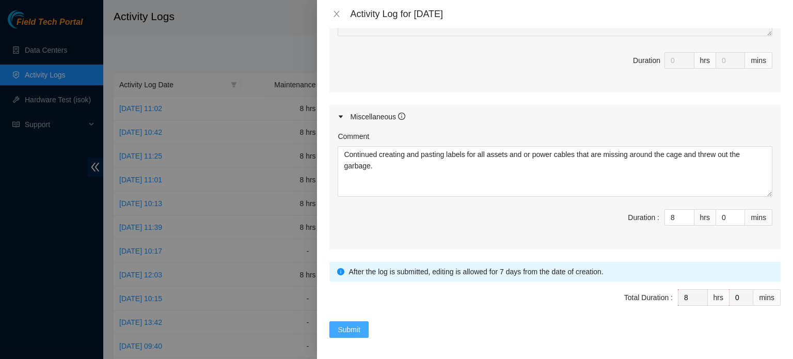
click at [350, 327] on span "Submit" at bounding box center [349, 329] width 23 height 11
